Goal: Task Accomplishment & Management: Manage account settings

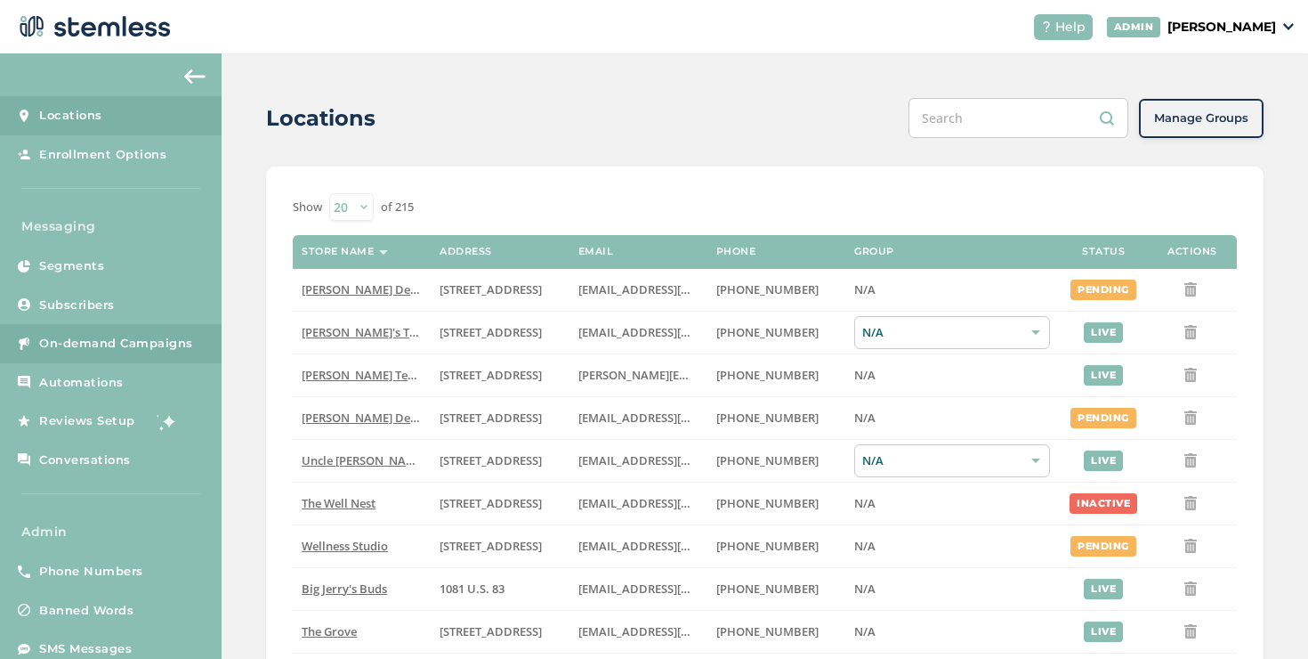
click at [142, 331] on link "On-demand Campaigns" at bounding box center [111, 343] width 222 height 39
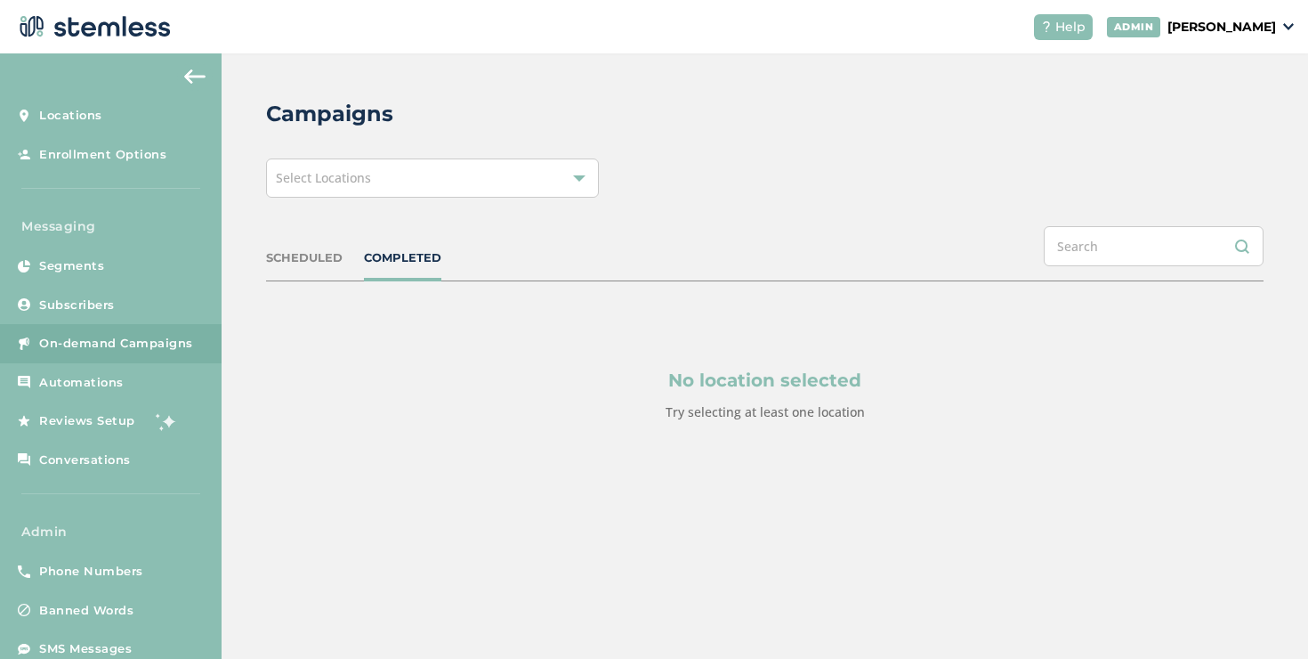
click at [414, 186] on div "Select Locations" at bounding box center [432, 177] width 333 height 39
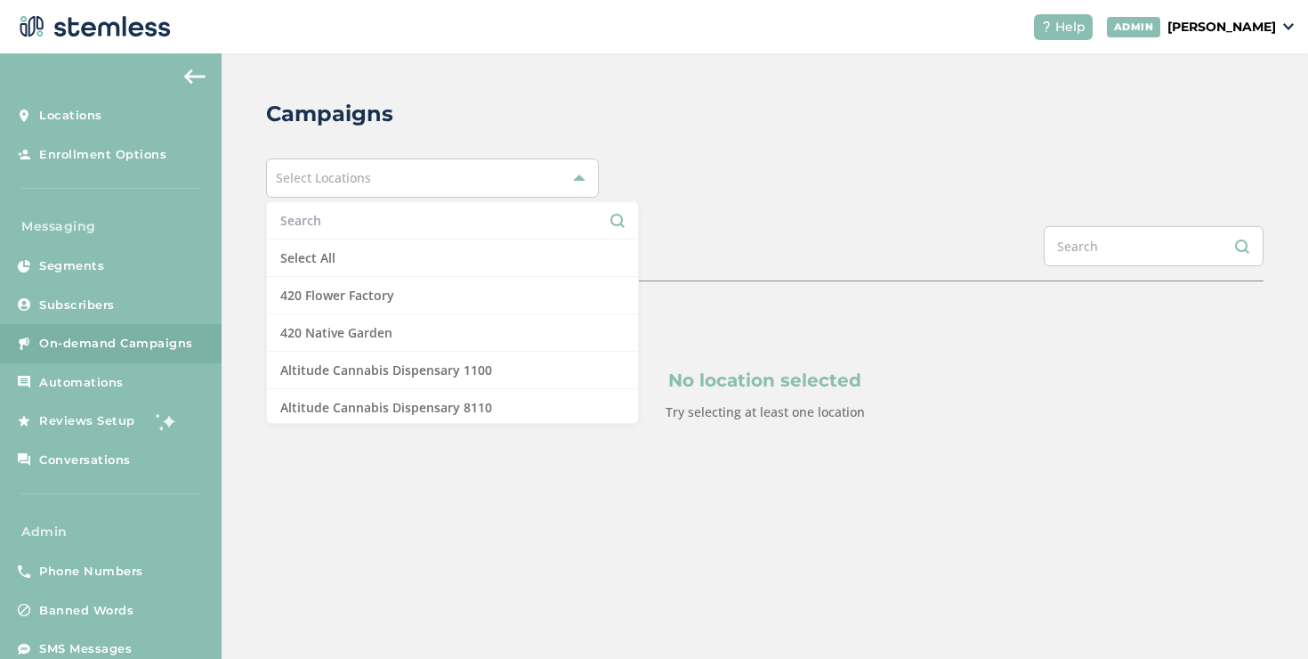
click at [388, 238] on li at bounding box center [452, 220] width 371 height 37
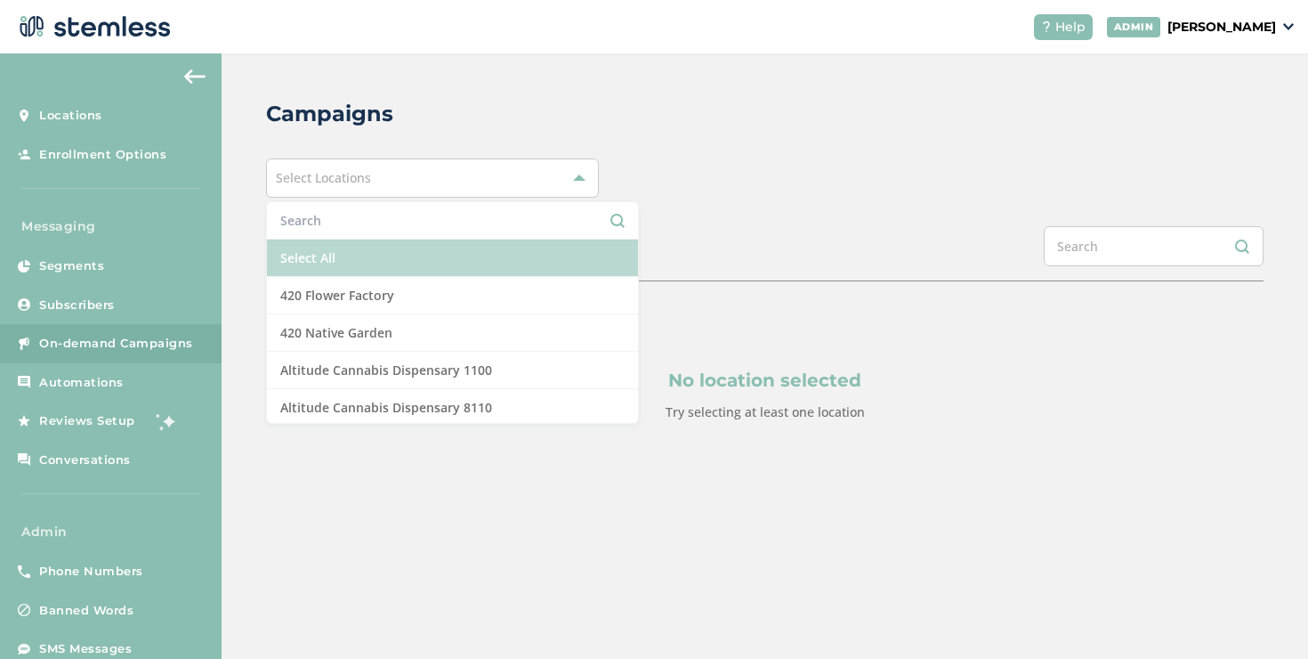
click at [387, 242] on li "Select All" at bounding box center [452, 257] width 371 height 37
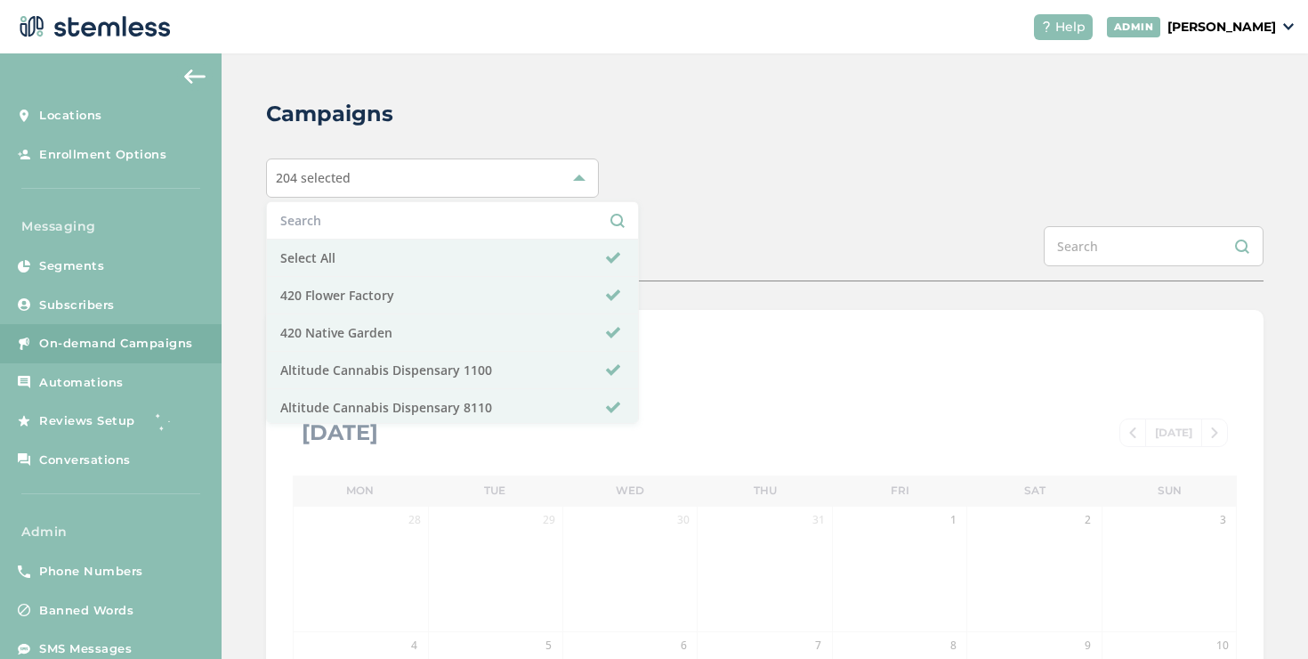
click at [706, 206] on div "Campaigns 204 selected Select All 420 Flower Factory 420 Native Garden Altitude…" at bounding box center [765, 629] width 1087 height 1152
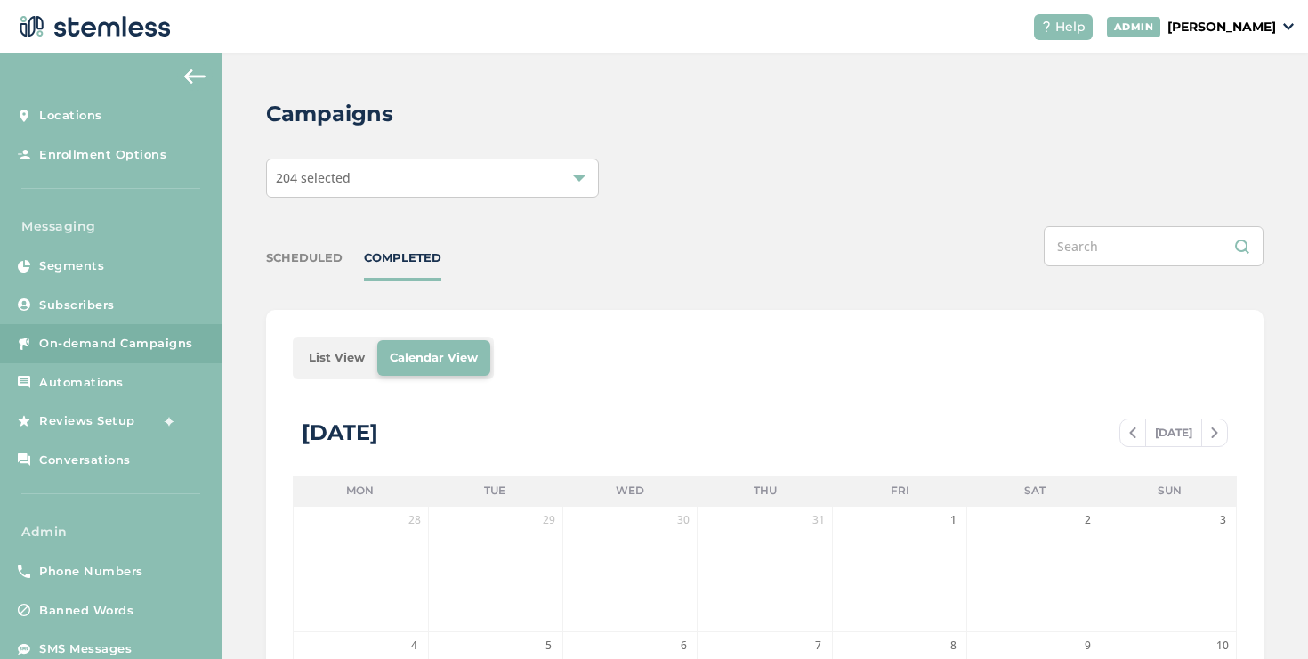
click at [338, 353] on li "List View" at bounding box center [336, 358] width 81 height 36
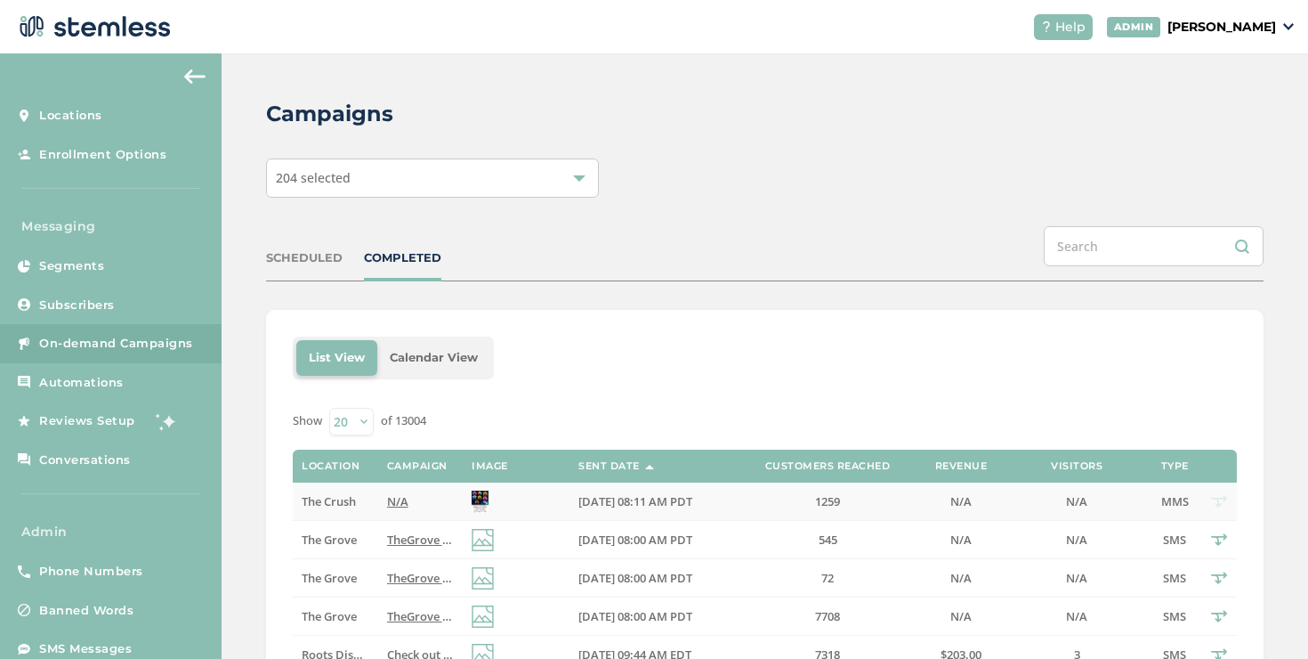
click at [425, 498] on label "N/A" at bounding box center [420, 501] width 67 height 15
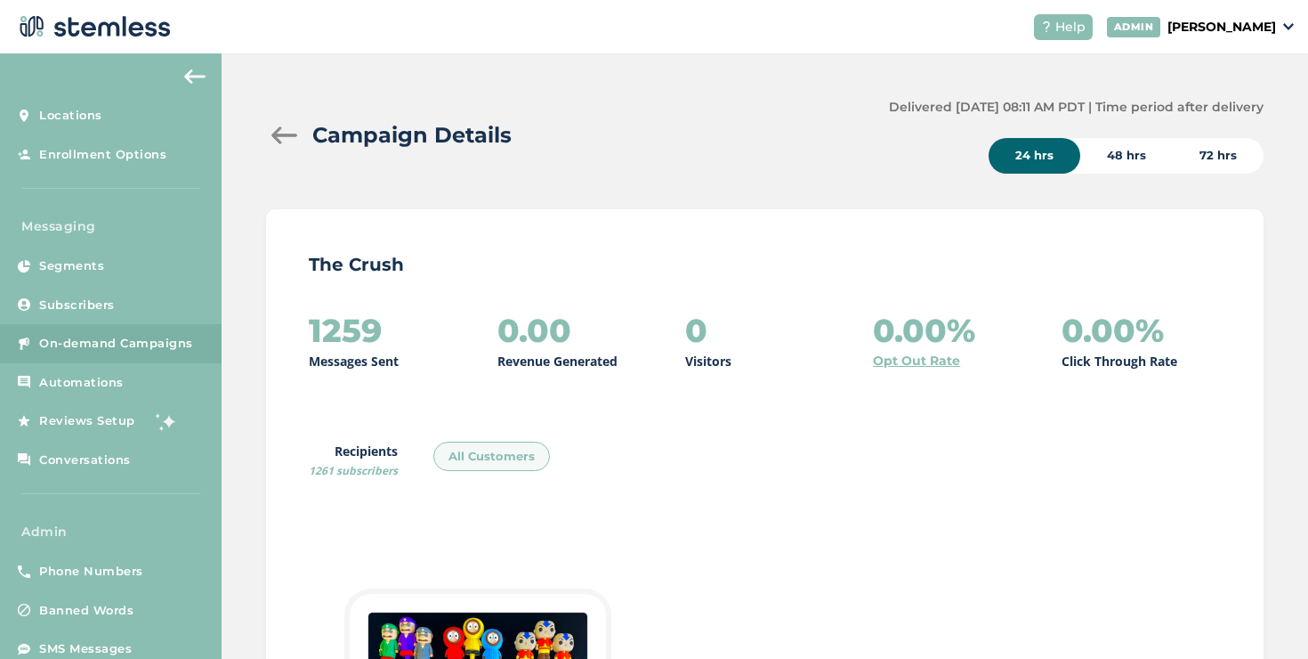
click at [272, 133] on div at bounding box center [284, 135] width 36 height 18
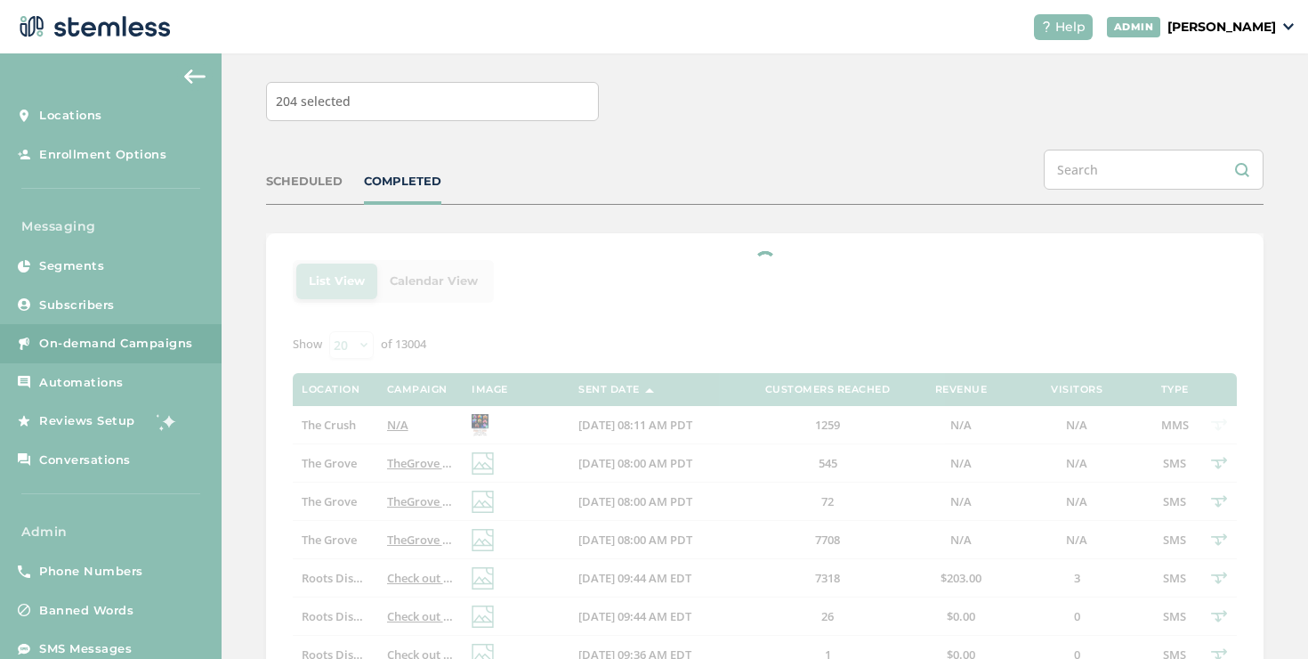
scroll to position [127, 0]
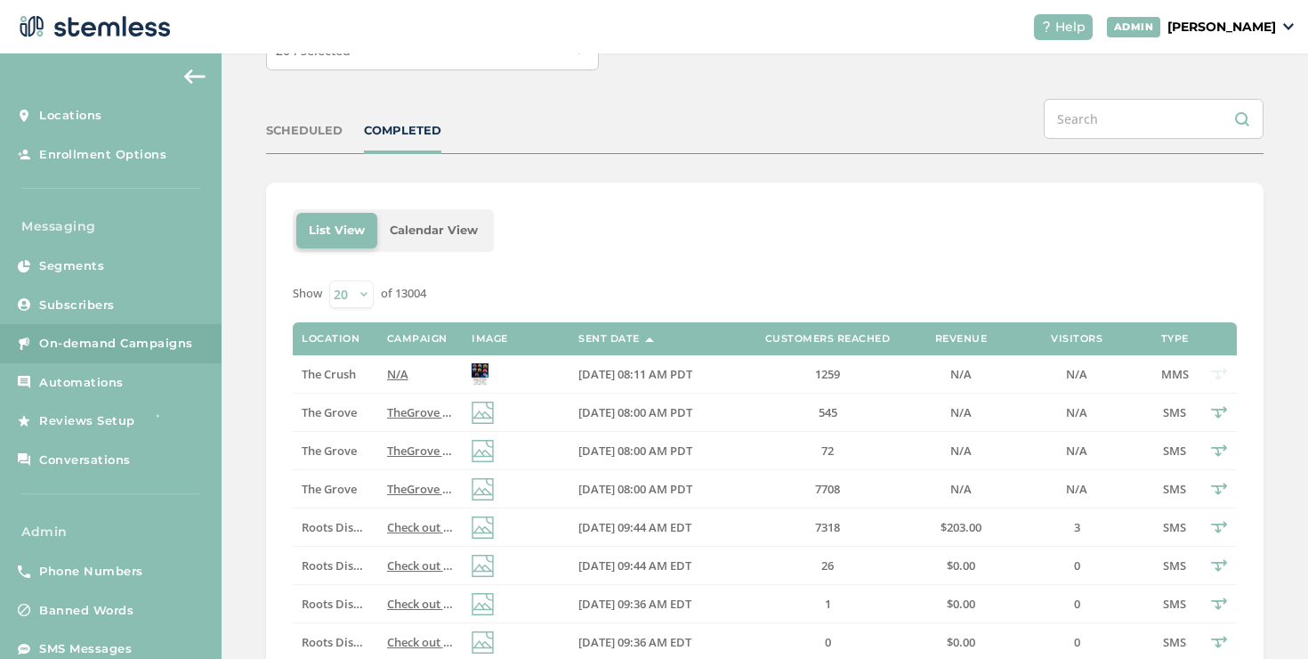
click at [337, 417] on span "The Grove" at bounding box center [329, 412] width 55 height 16
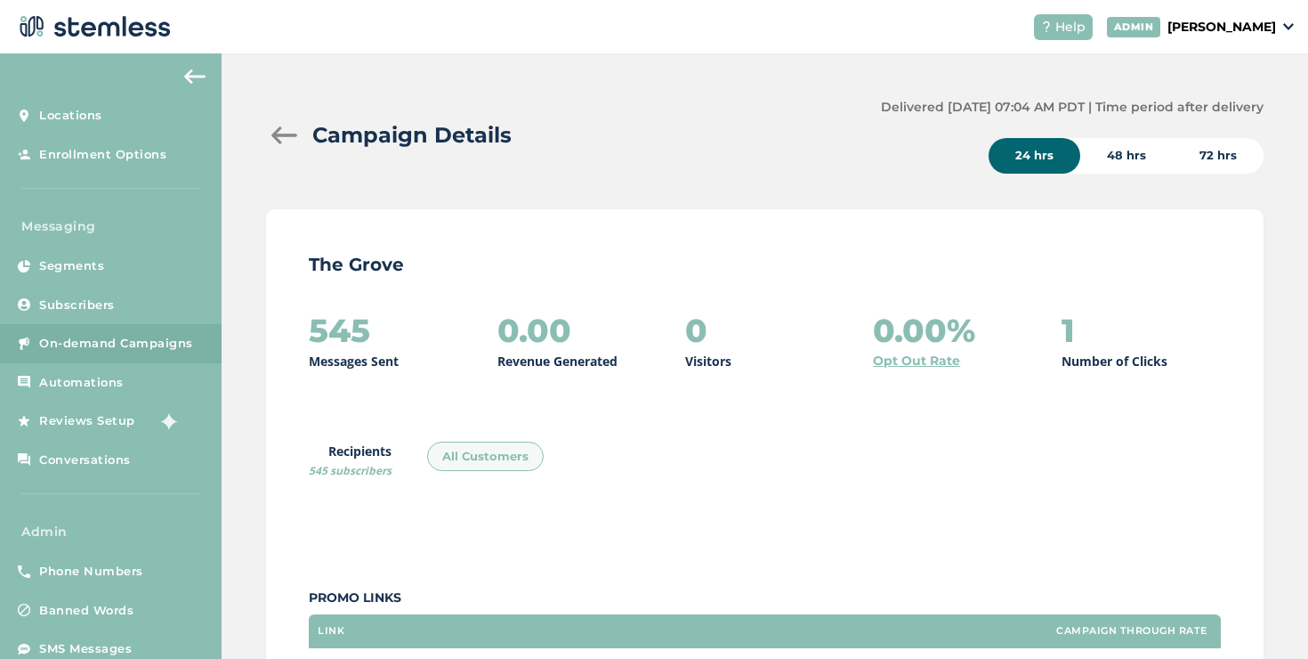
click at [276, 127] on div at bounding box center [284, 135] width 36 height 18
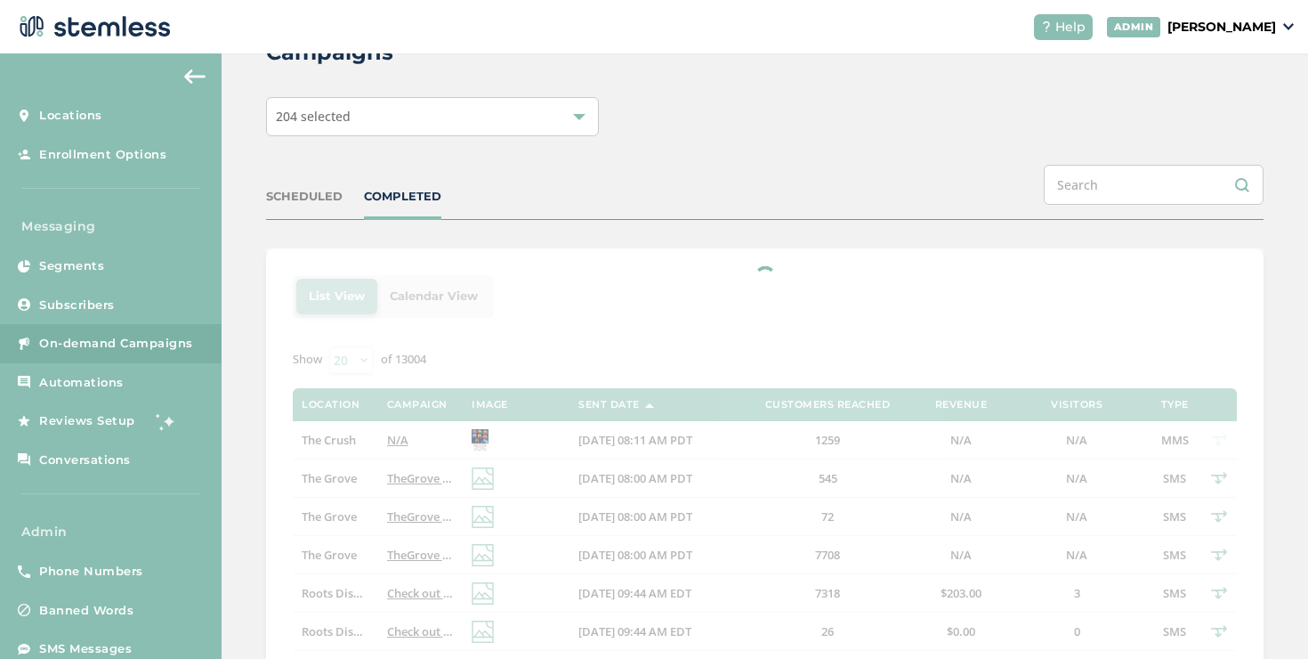
scroll to position [71, 0]
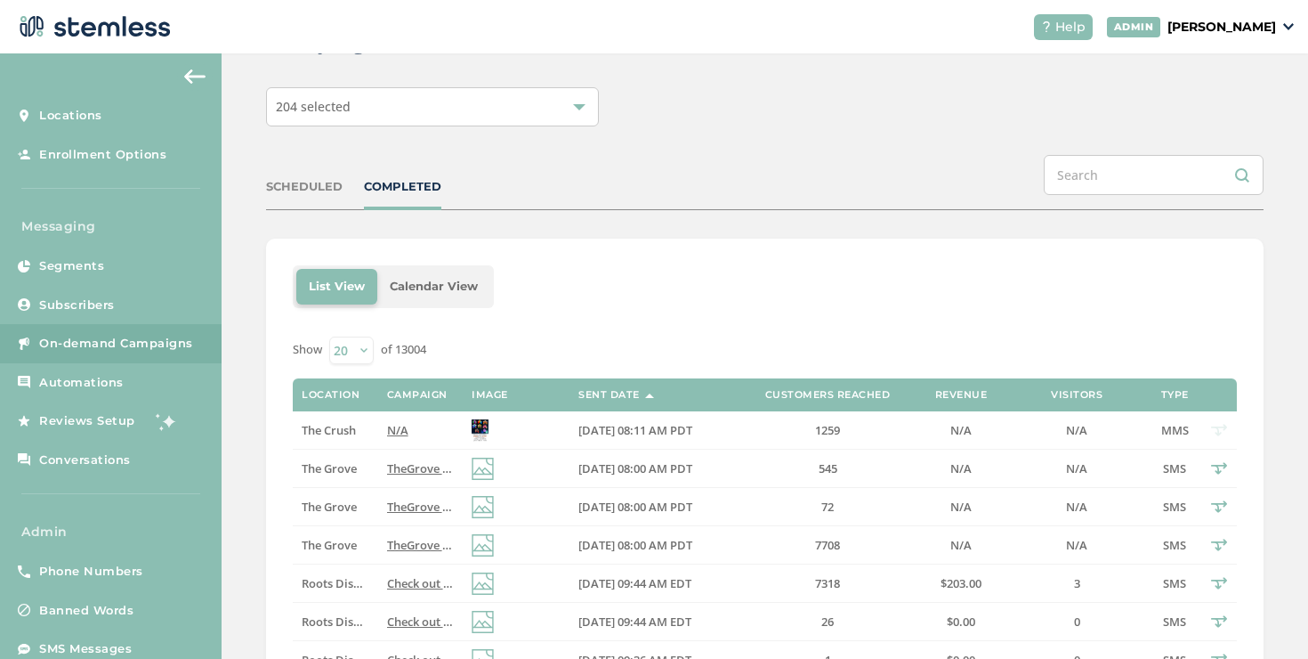
click at [321, 553] on td "The Grove" at bounding box center [335, 545] width 85 height 38
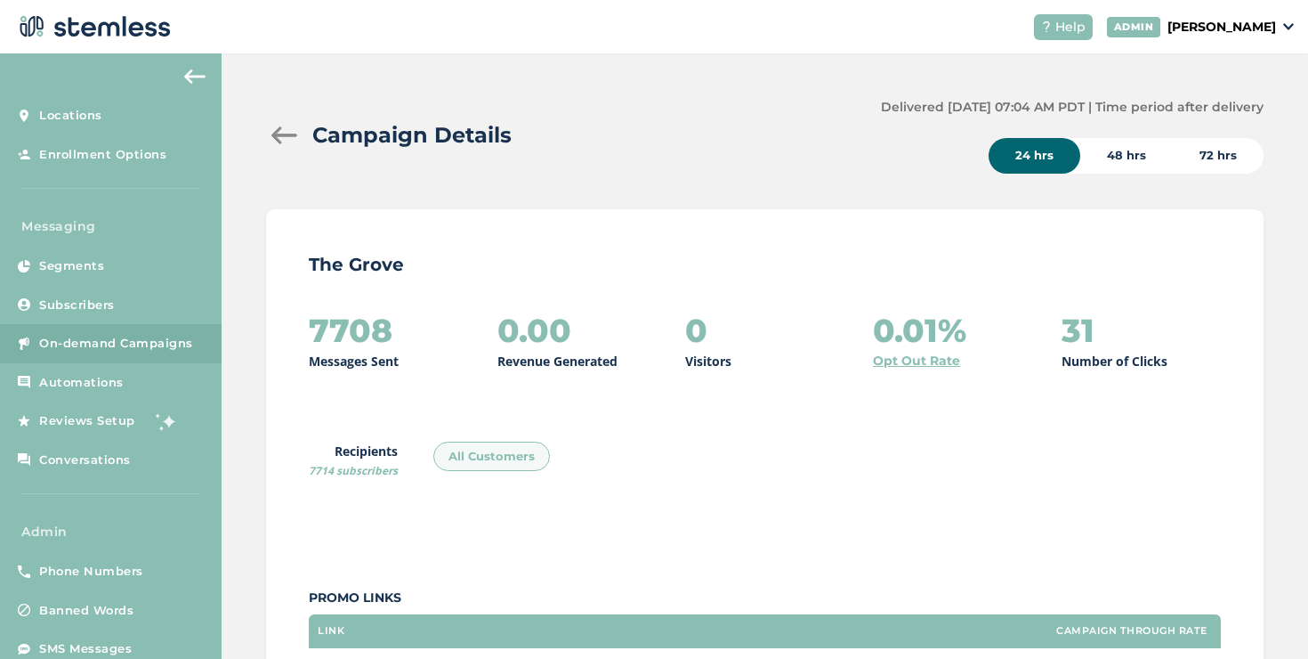
click at [282, 128] on div at bounding box center [284, 135] width 36 height 18
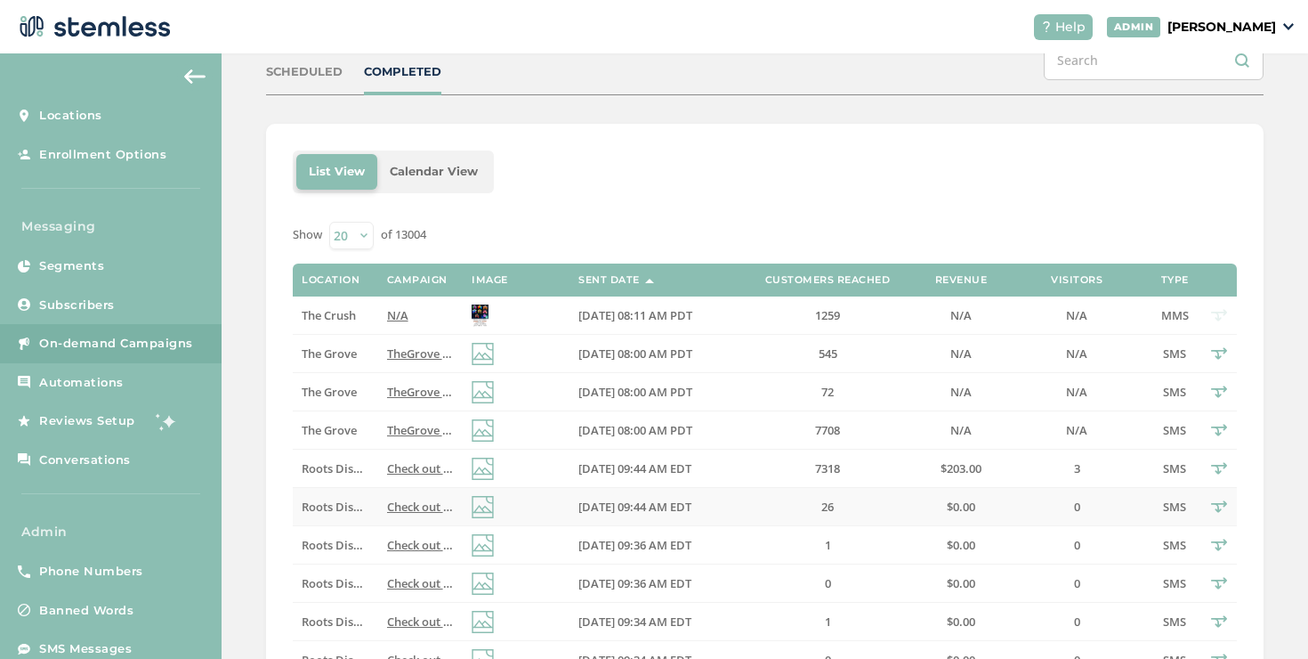
scroll to position [212, 0]
